Goal: Transaction & Acquisition: Purchase product/service

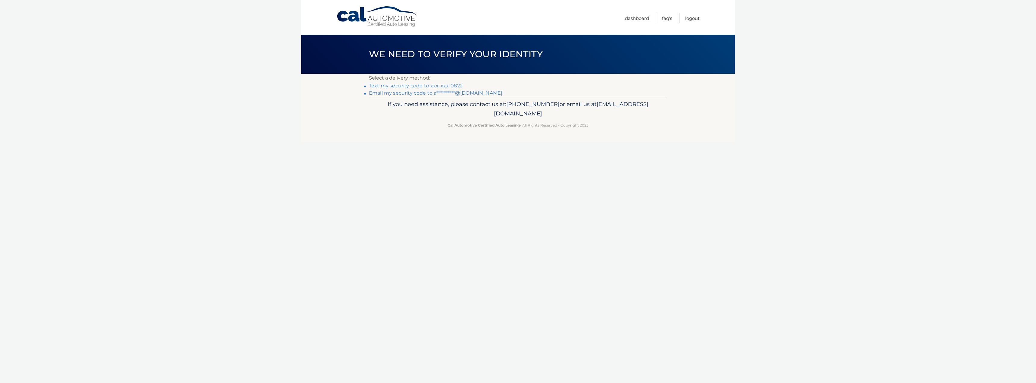
click at [424, 85] on link "Text my security code to xxx-xxx-0822" at bounding box center [416, 86] width 94 height 6
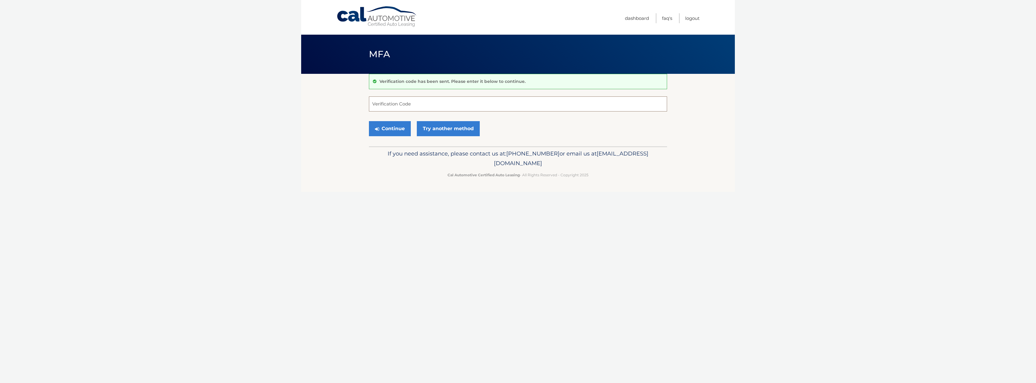
click at [415, 104] on input "Verification Code" at bounding box center [518, 103] width 298 height 15
type input "569405"
click at [393, 133] on button "Continue" at bounding box center [390, 128] width 42 height 15
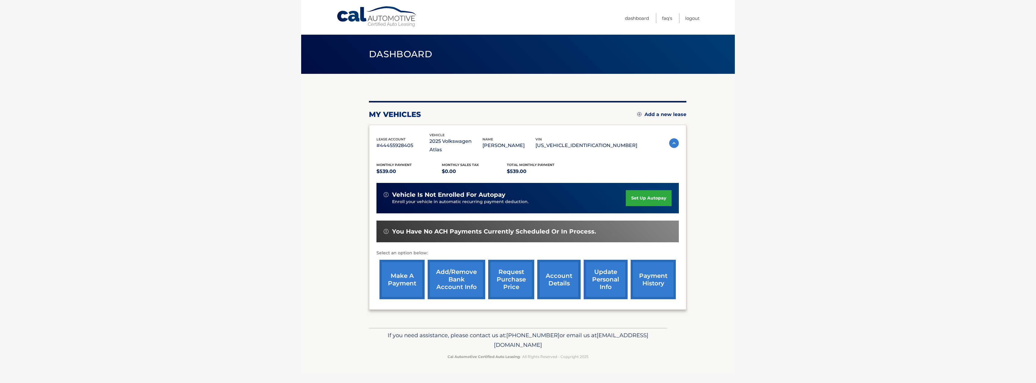
click at [404, 269] on link "make a payment" at bounding box center [401, 279] width 45 height 39
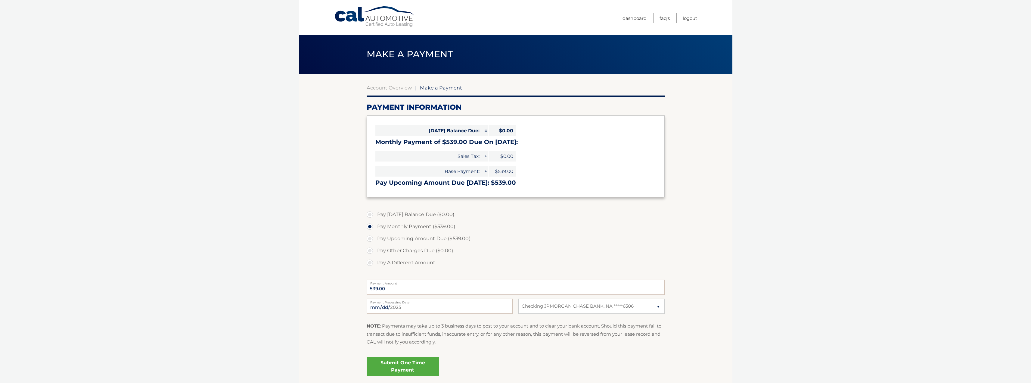
select select "MzE1YzIyMjgtOTFiZS00MDk1LWI3ZWEtYTE0MDgxMDM4YTVj"
click at [405, 366] on link "Submit One Time Payment" at bounding box center [403, 366] width 72 height 19
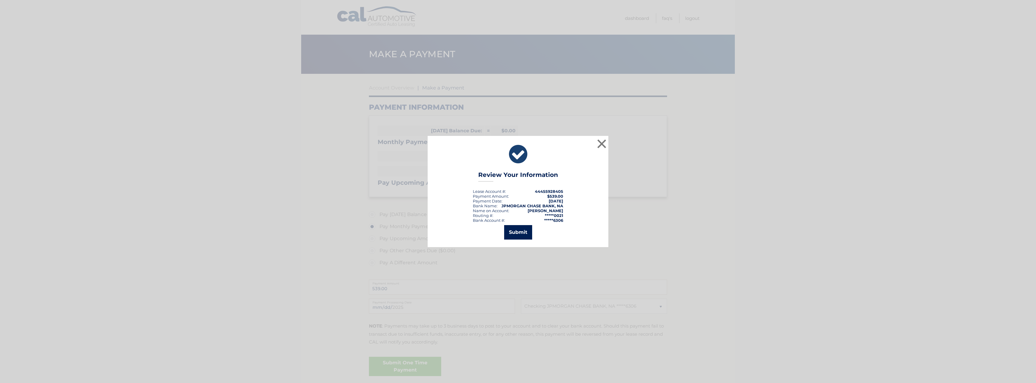
click at [523, 231] on button "Submit" at bounding box center [518, 232] width 28 height 14
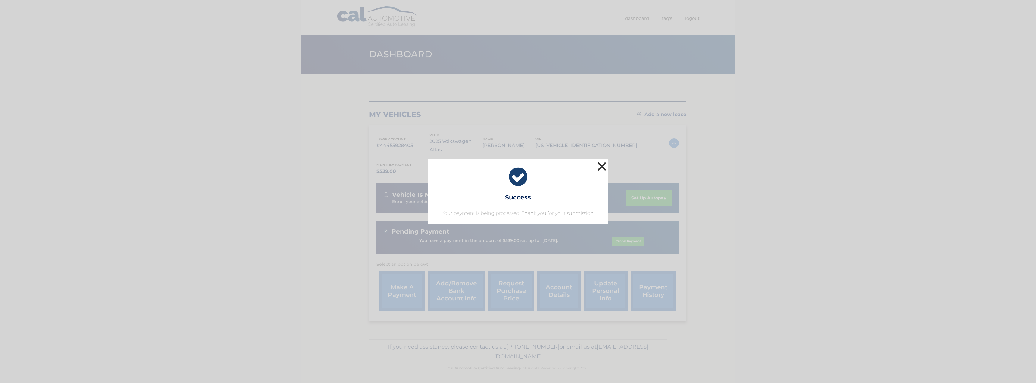
click at [601, 166] on button "×" at bounding box center [602, 166] width 12 height 12
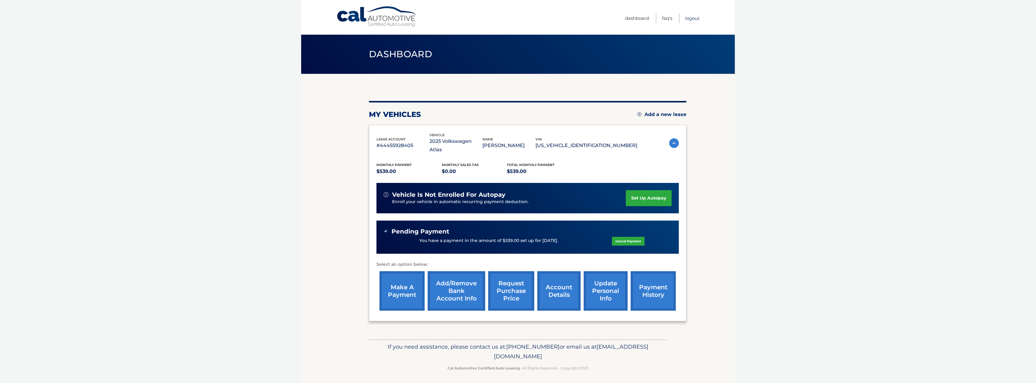
click at [696, 18] on link "Logout" at bounding box center [692, 18] width 14 height 10
